Goal: Information Seeking & Learning: Learn about a topic

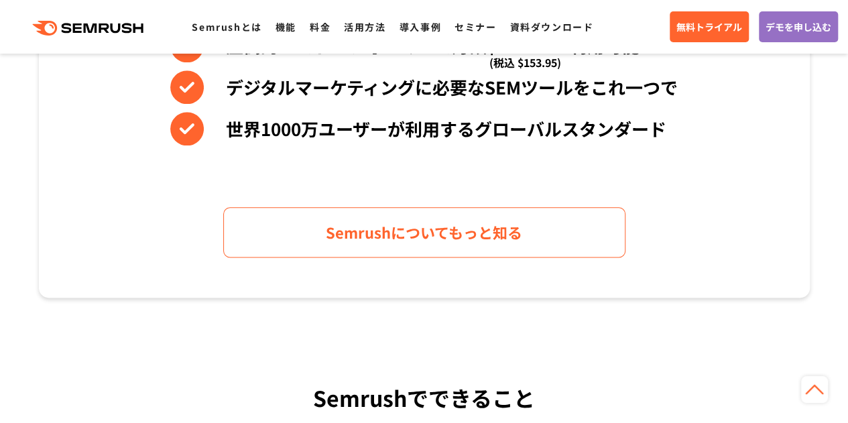
scroll to position [707, 0]
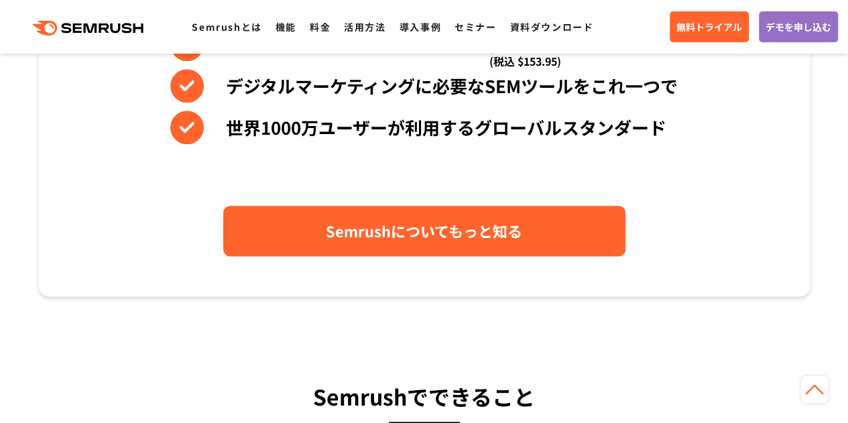
click at [259, 239] on link "Semrushについてもっと知る" at bounding box center [424, 231] width 402 height 50
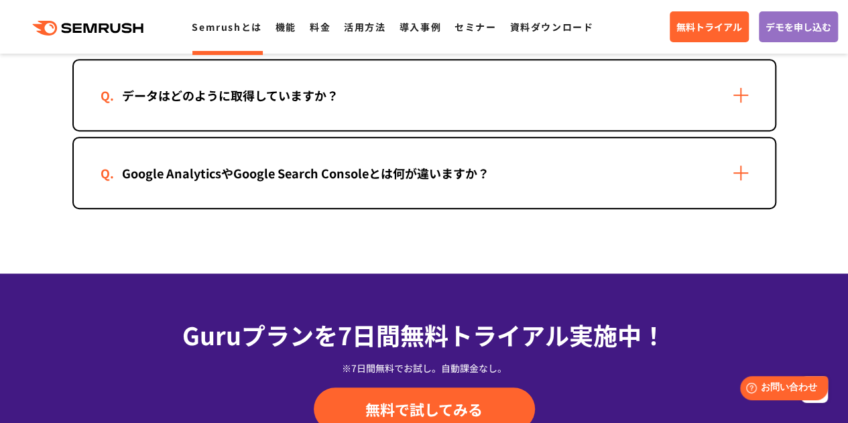
scroll to position [2838, 0]
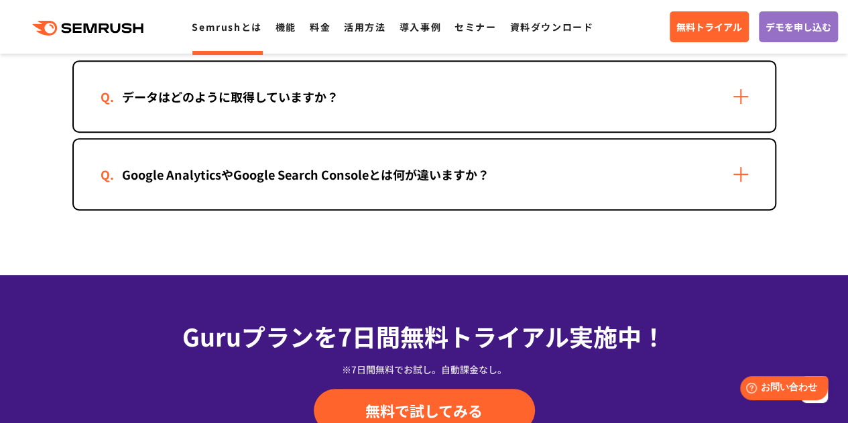
click at [345, 109] on div "データはどのように取得していますか？" at bounding box center [424, 97] width 701 height 70
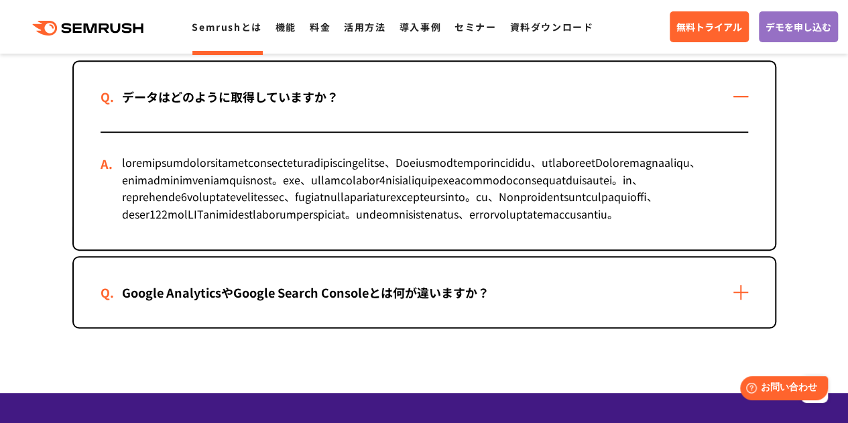
click at [286, 302] on div "Google AnalyticsやGoogle Search Consoleとは何が違いますか？" at bounding box center [306, 292] width 410 height 19
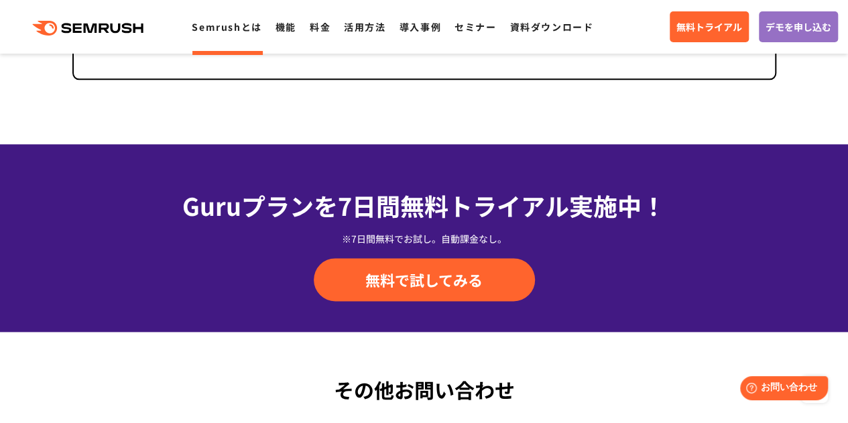
scroll to position [3230, 0]
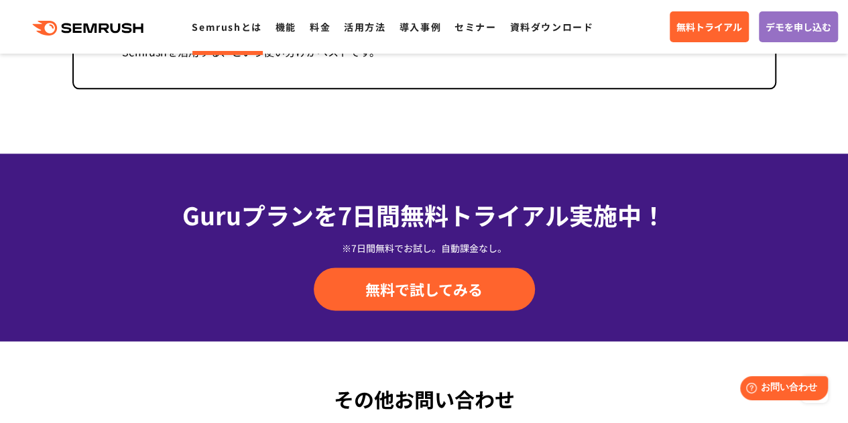
click at [302, 27] on ul "Semrushとは 機能 料金 活用方法 導入事例 セミナー 資料ダウンロード" at bounding box center [399, 26] width 415 height 17
click at [310, 25] on link "料金" at bounding box center [320, 26] width 21 height 13
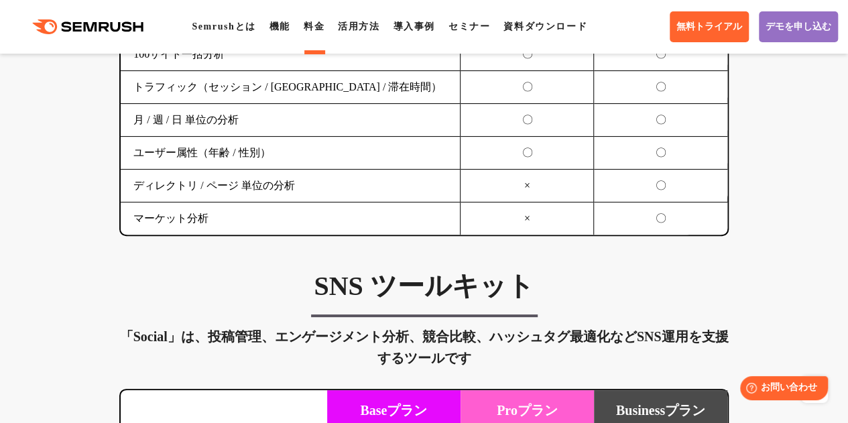
scroll to position [2649, 0]
